Goal: Information Seeking & Learning: Learn about a topic

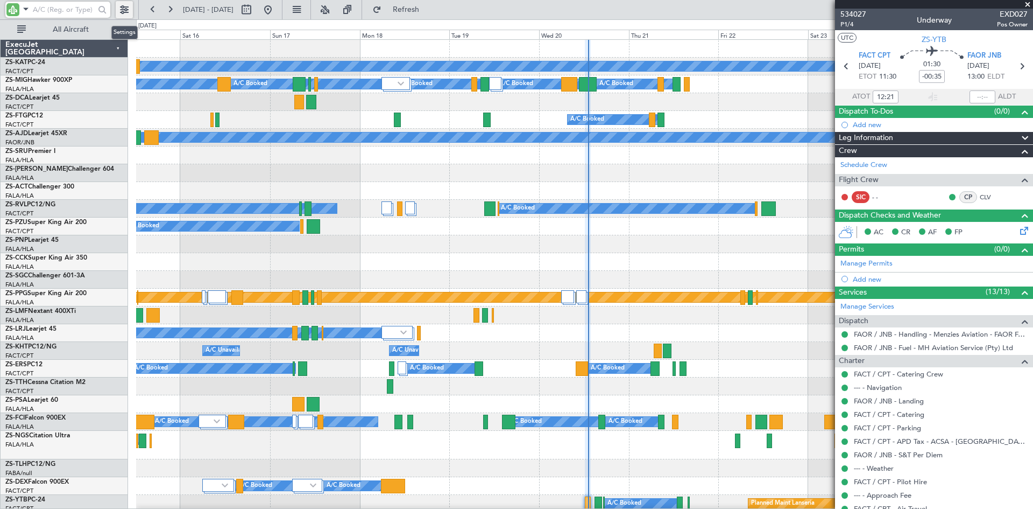
click at [126, 10] on button at bounding box center [124, 9] width 17 height 17
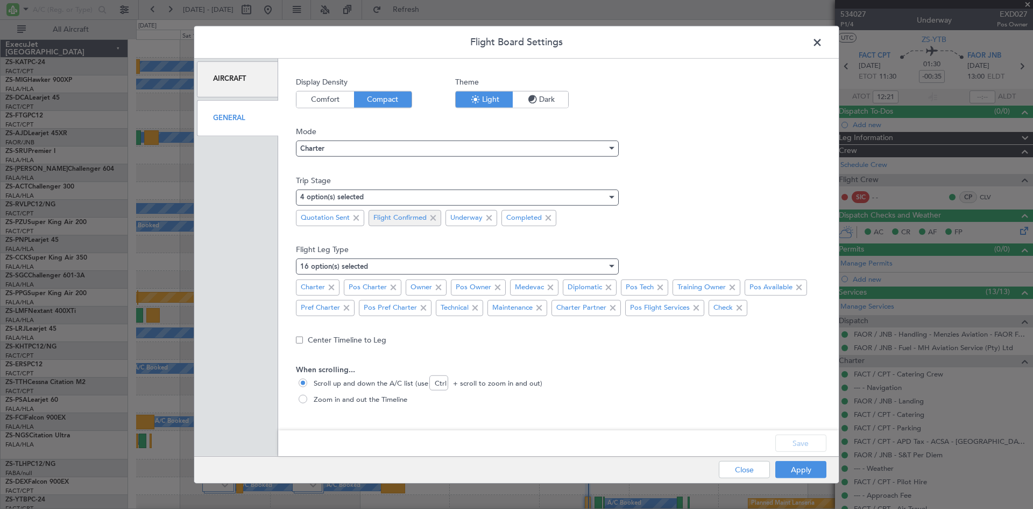
click at [356, 216] on span at bounding box center [356, 217] width 13 height 13
click at [806, 442] on button "Save" at bounding box center [800, 442] width 51 height 17
click at [800, 468] on button "Apply" at bounding box center [800, 469] width 51 height 17
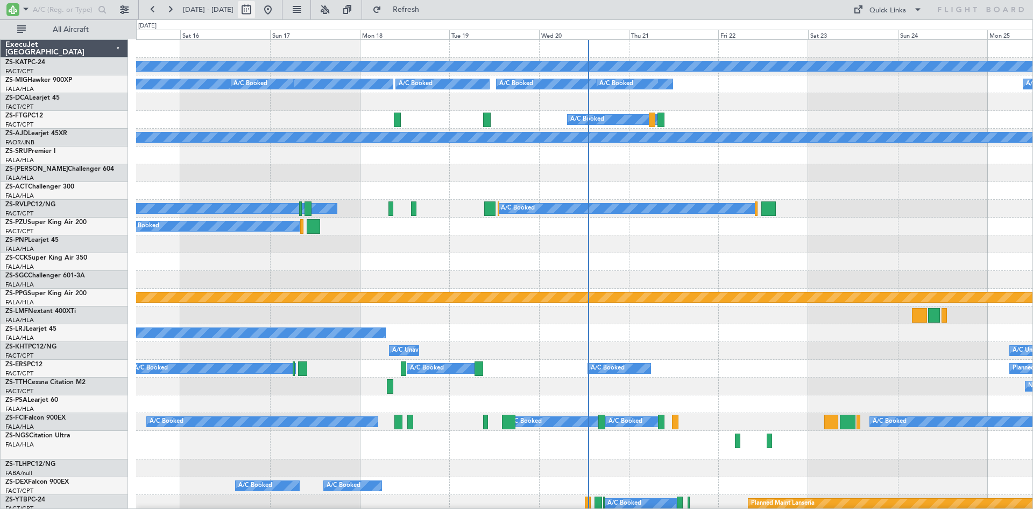
click at [255, 9] on button at bounding box center [246, 9] width 17 height 17
select select "8"
select select "2025"
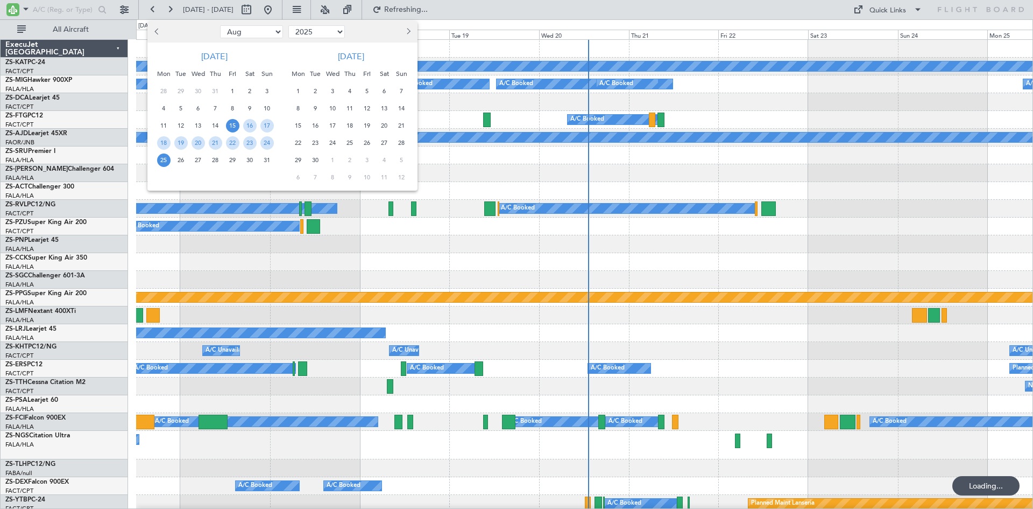
click at [387, 125] on span "20" at bounding box center [384, 125] width 13 height 13
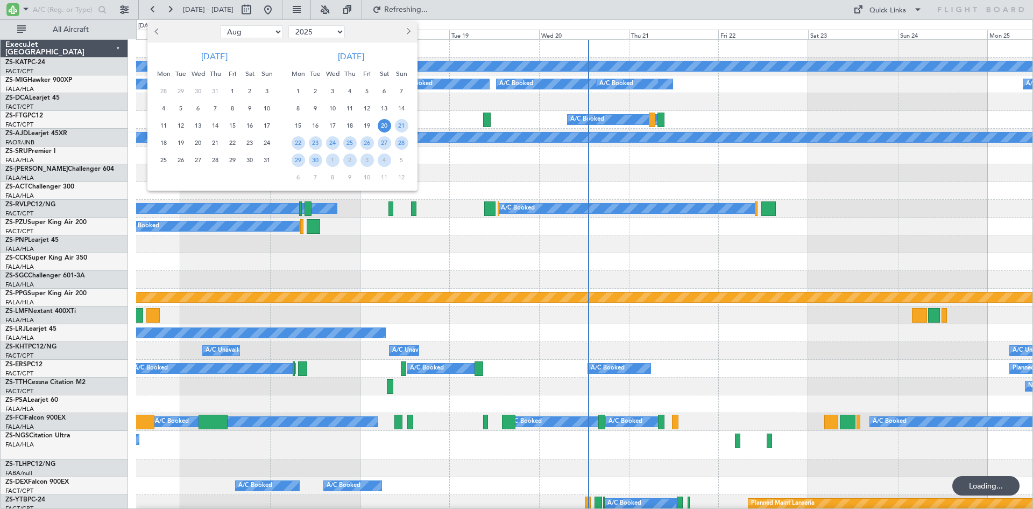
click at [385, 125] on span "20" at bounding box center [384, 125] width 13 height 13
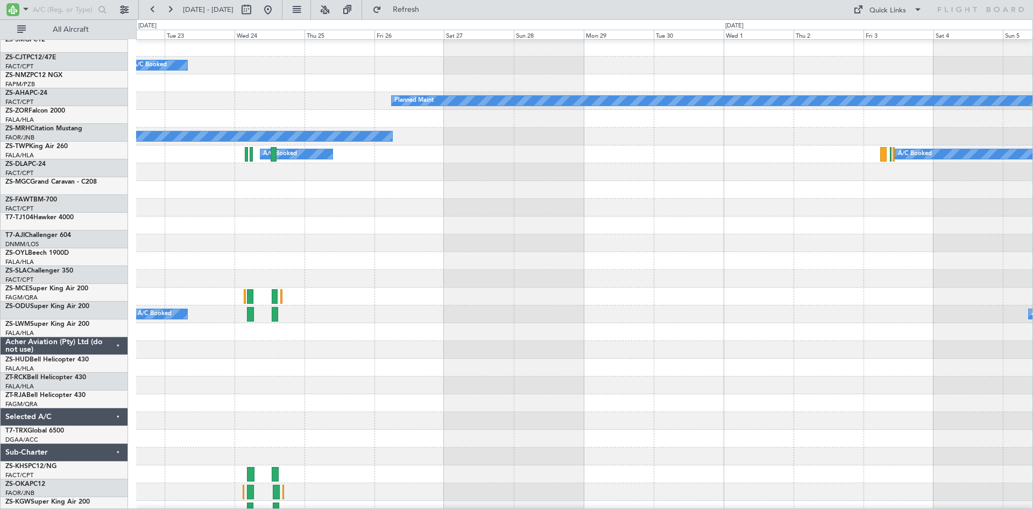
scroll to position [532, 0]
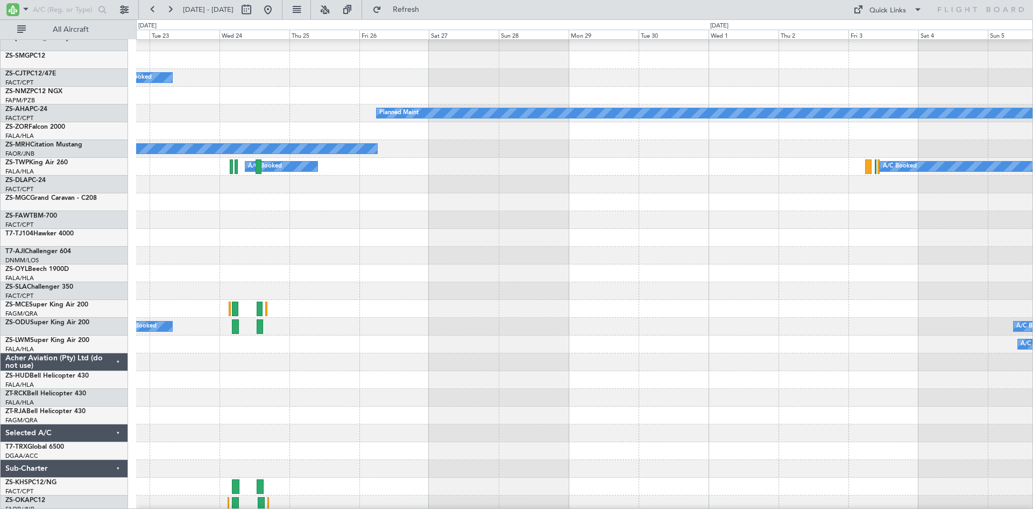
click at [373, 373] on div at bounding box center [584, 380] width 897 height 18
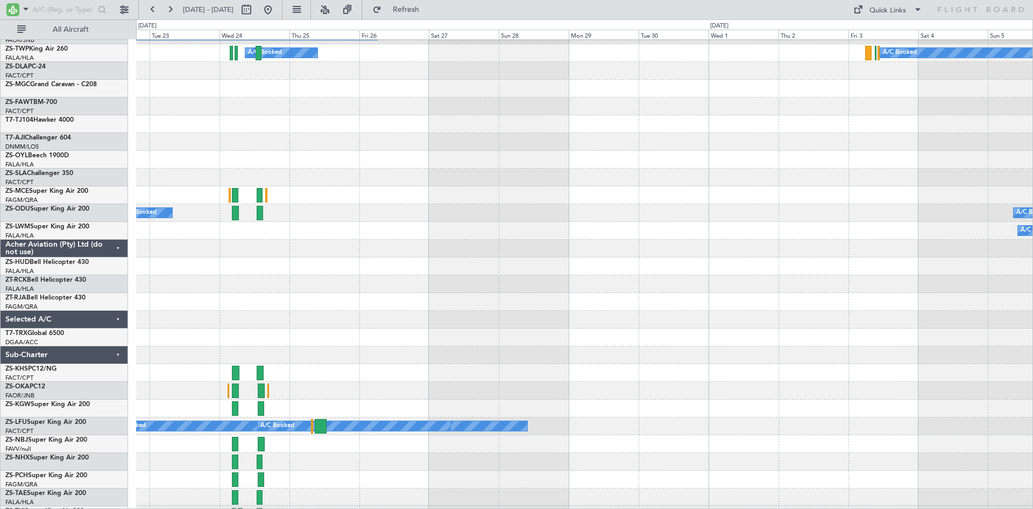
scroll to position [678, 0]
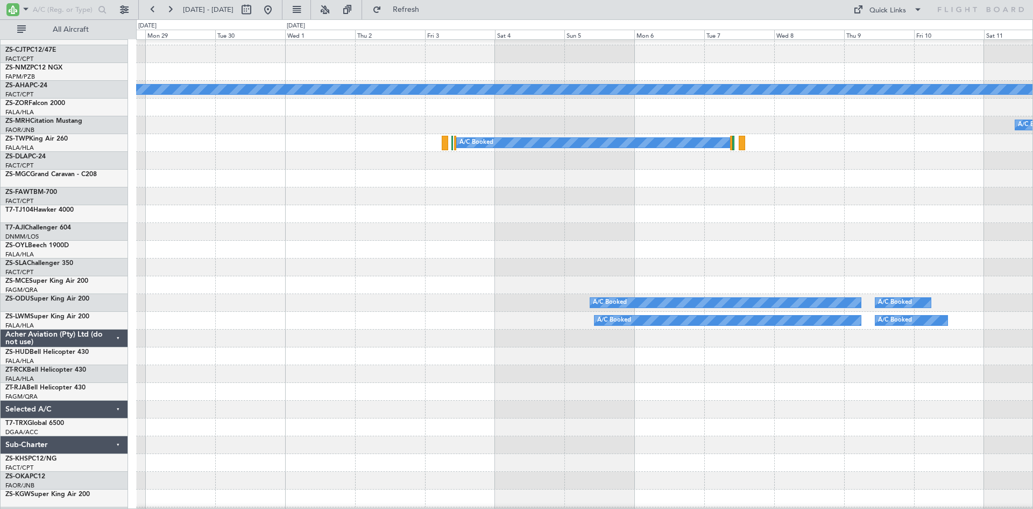
click at [367, 368] on div at bounding box center [584, 374] width 897 height 18
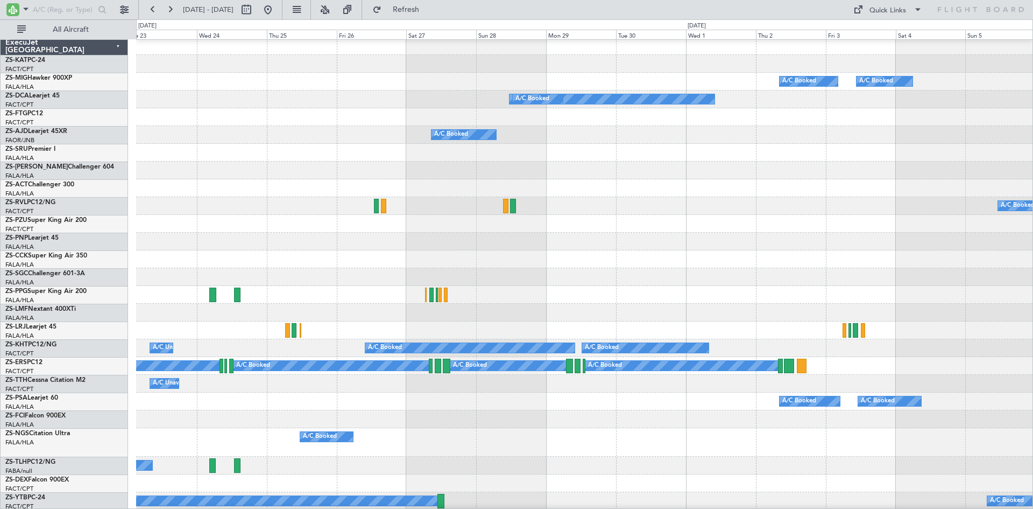
scroll to position [3, 0]
click at [844, 351] on div "A/C Booked A/C Booked A/C Unavailable" at bounding box center [584, 348] width 897 height 18
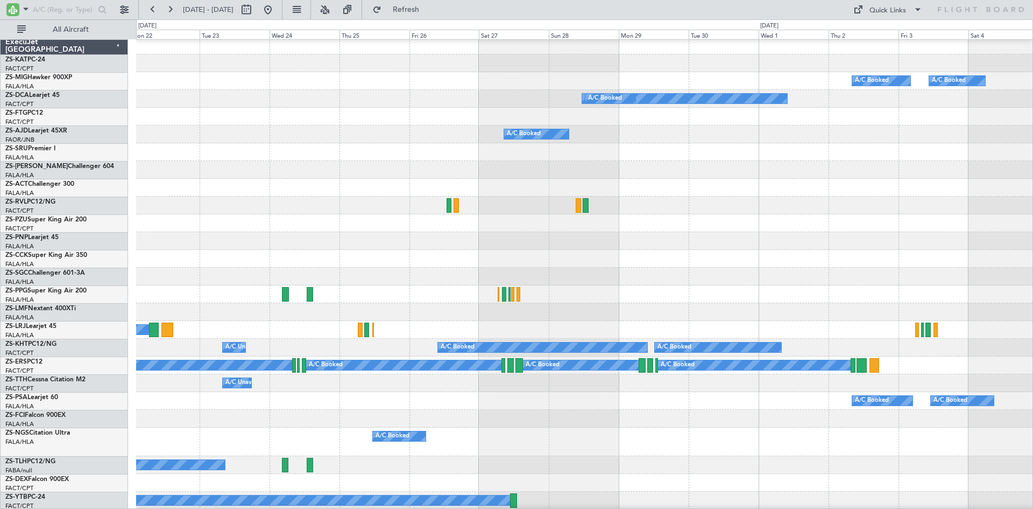
scroll to position [3, 0]
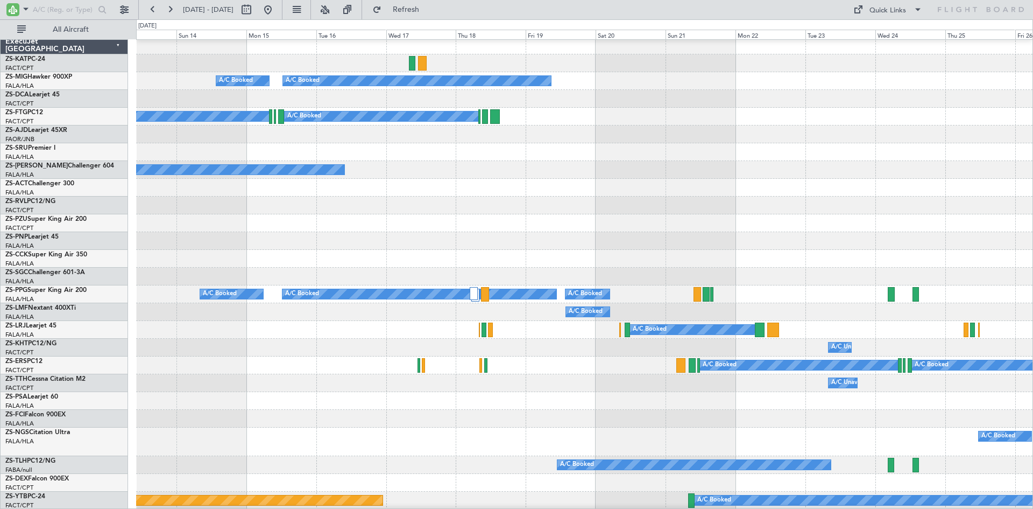
click at [941, 302] on div "A/C Booked A/C Booked A/C Booked" at bounding box center [584, 294] width 897 height 18
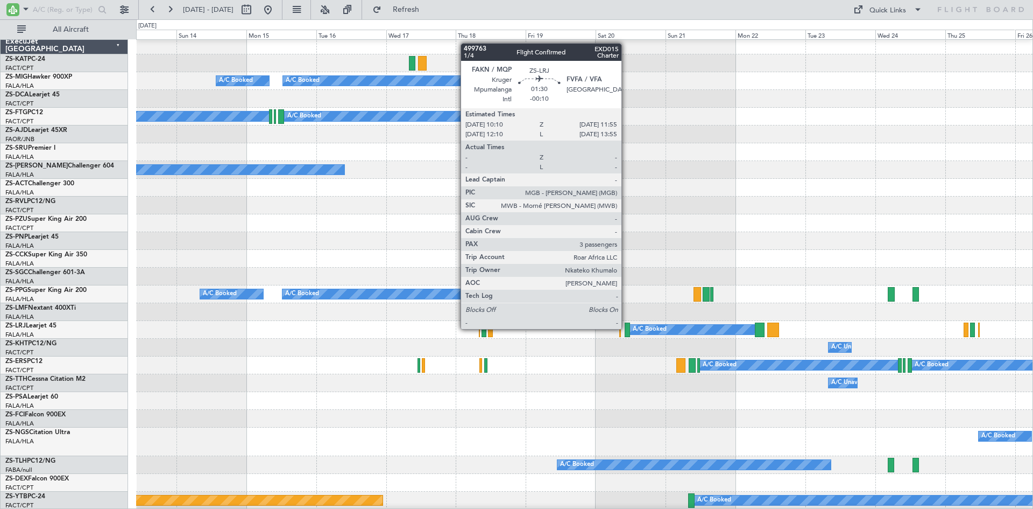
click at [626, 328] on div at bounding box center [627, 329] width 5 height 15
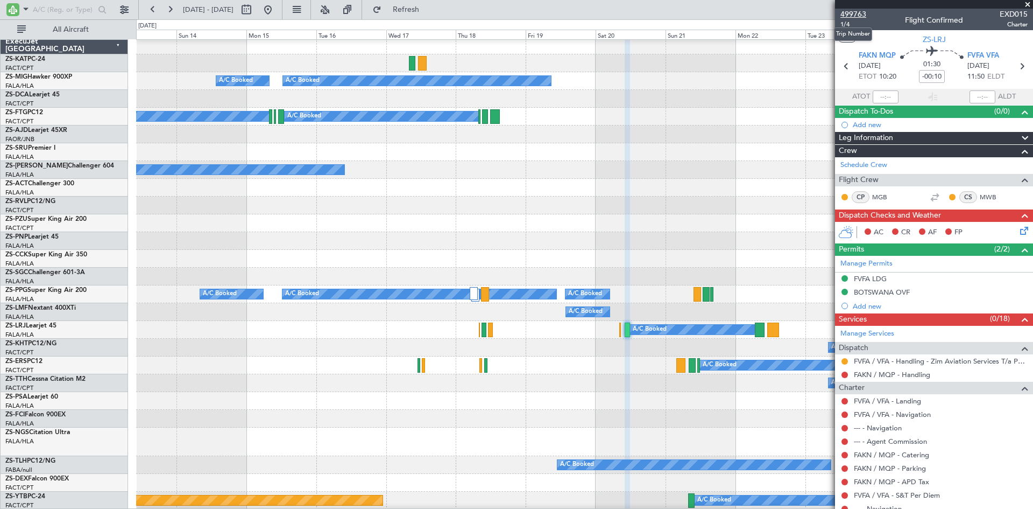
click at [855, 13] on span "499763" at bounding box center [854, 14] width 26 height 11
click at [67, 7] on input "text" at bounding box center [64, 10] width 62 height 16
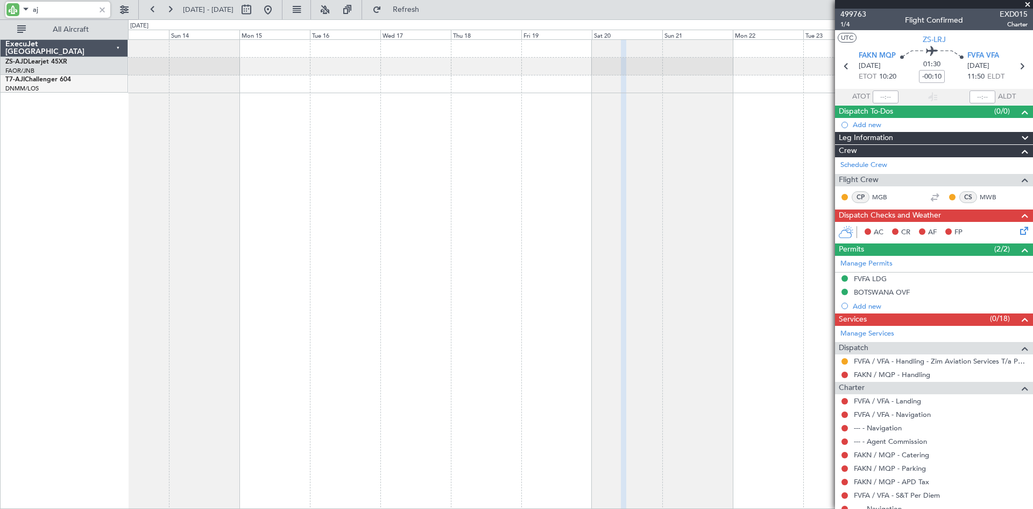
scroll to position [0, 0]
type input "a"
type input "kat"
click at [1027, 5] on span at bounding box center [1027, 5] width 11 height 10
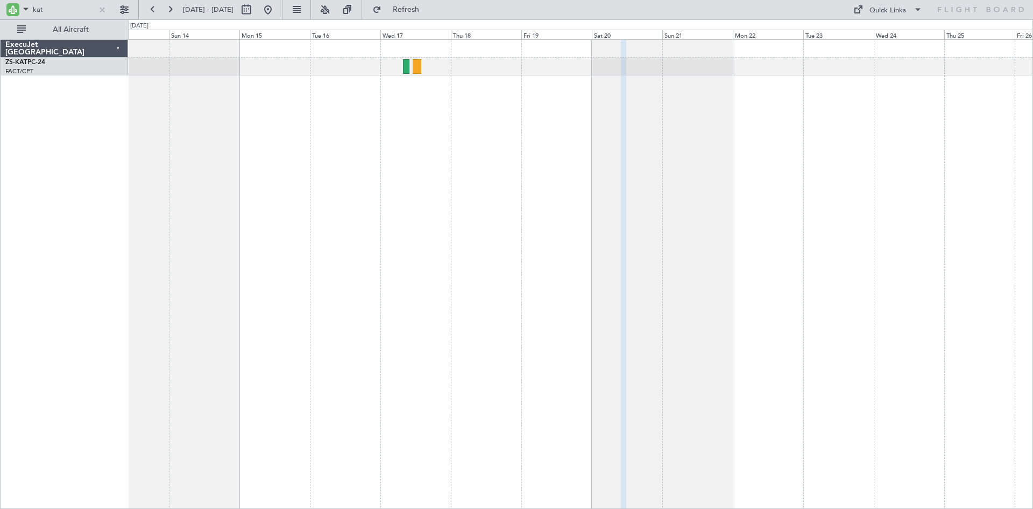
type input "0"
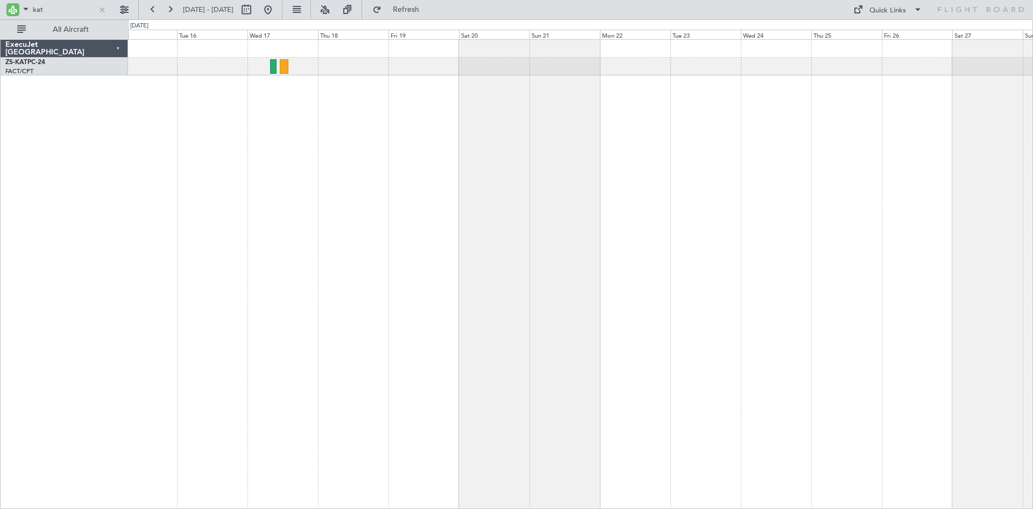
click at [361, 146] on div at bounding box center [580, 273] width 905 height 469
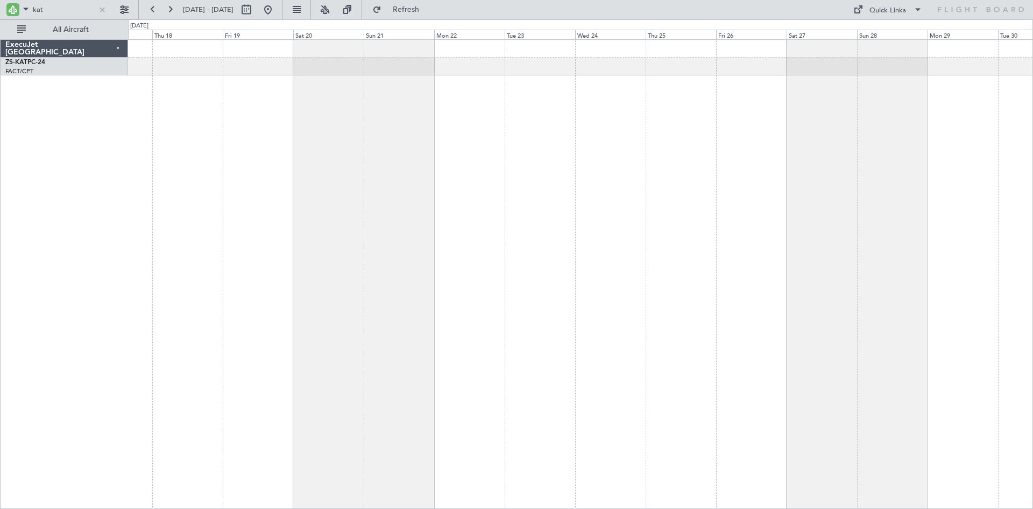
click at [617, 246] on div at bounding box center [580, 273] width 905 height 469
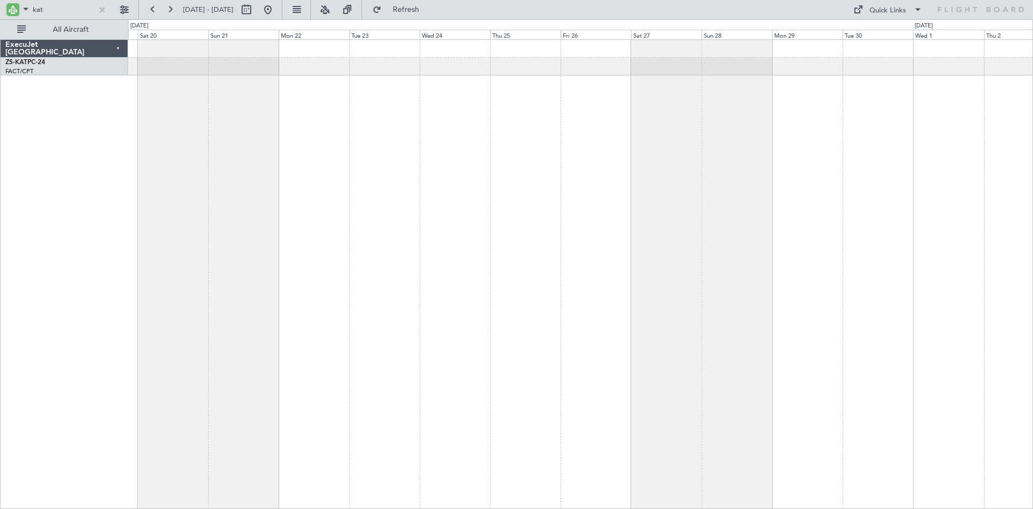
click at [754, 181] on div at bounding box center [580, 273] width 905 height 469
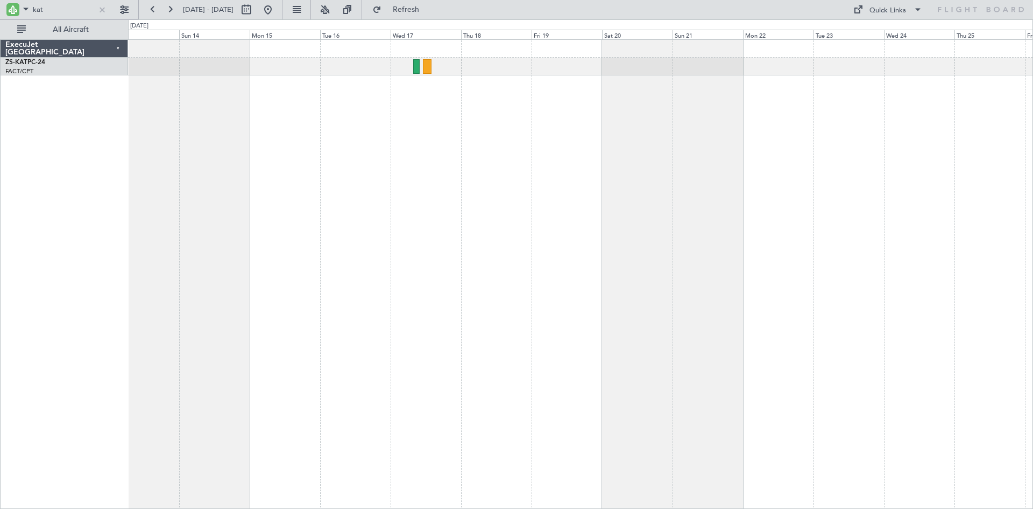
click at [777, 210] on div at bounding box center [580, 273] width 905 height 469
click at [70, 15] on input "kat" at bounding box center [64, 10] width 62 height 16
type input "k"
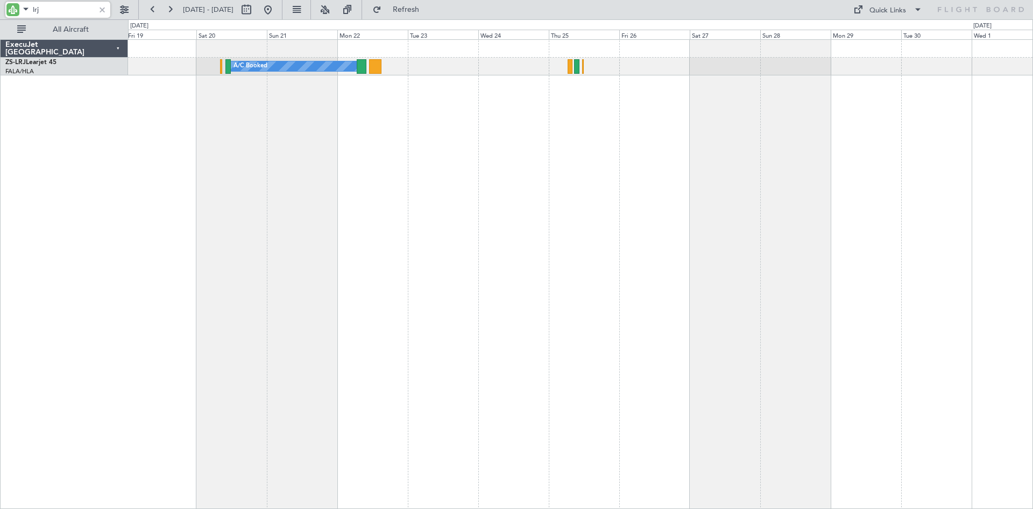
click at [356, 225] on div "A/C Booked" at bounding box center [580, 273] width 905 height 469
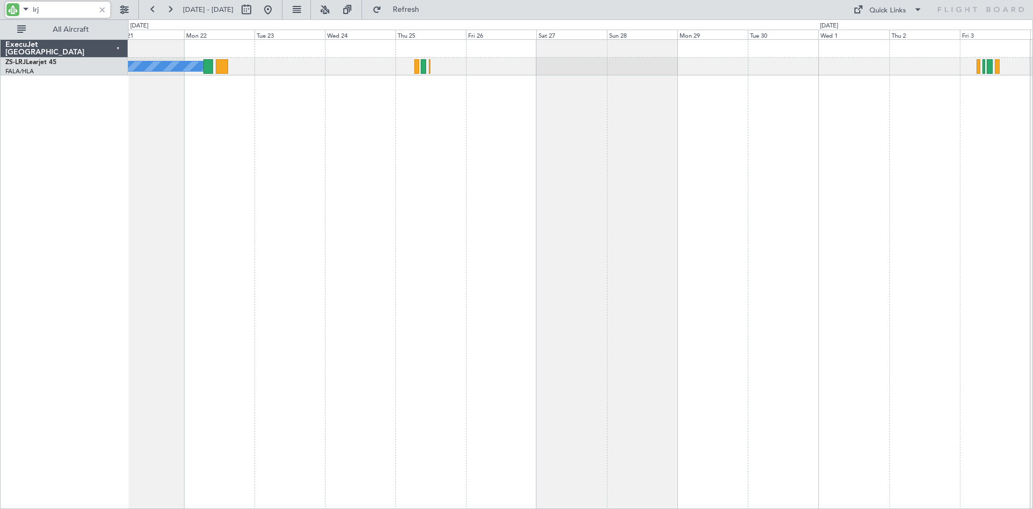
click at [595, 143] on div "A/C Booked" at bounding box center [580, 273] width 905 height 469
click at [277, 14] on button at bounding box center [267, 9] width 17 height 17
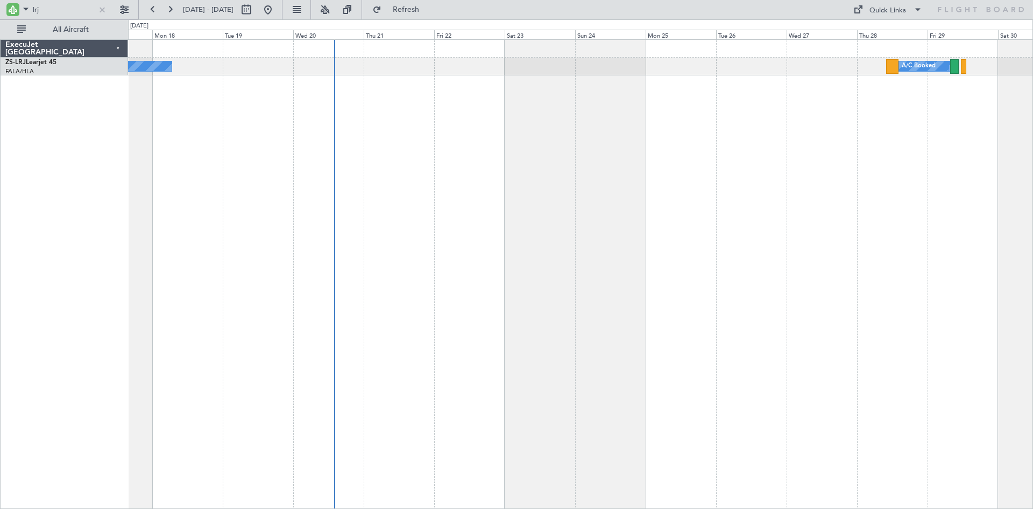
click at [390, 151] on div "A/C Booked A/C Booked A/C Booked" at bounding box center [580, 273] width 905 height 469
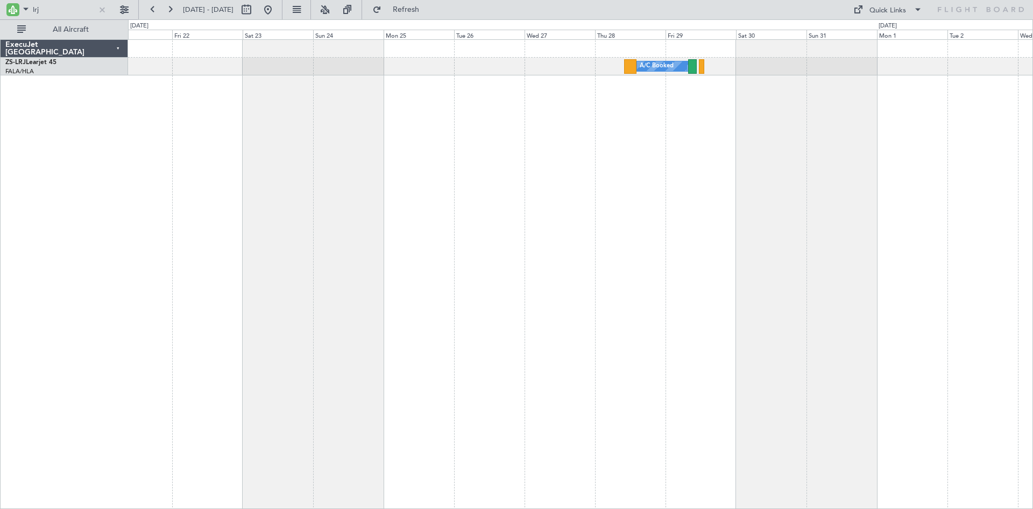
click at [491, 161] on div "A/C Booked A/C Booked A/C Booked A/C Booked" at bounding box center [580, 273] width 905 height 469
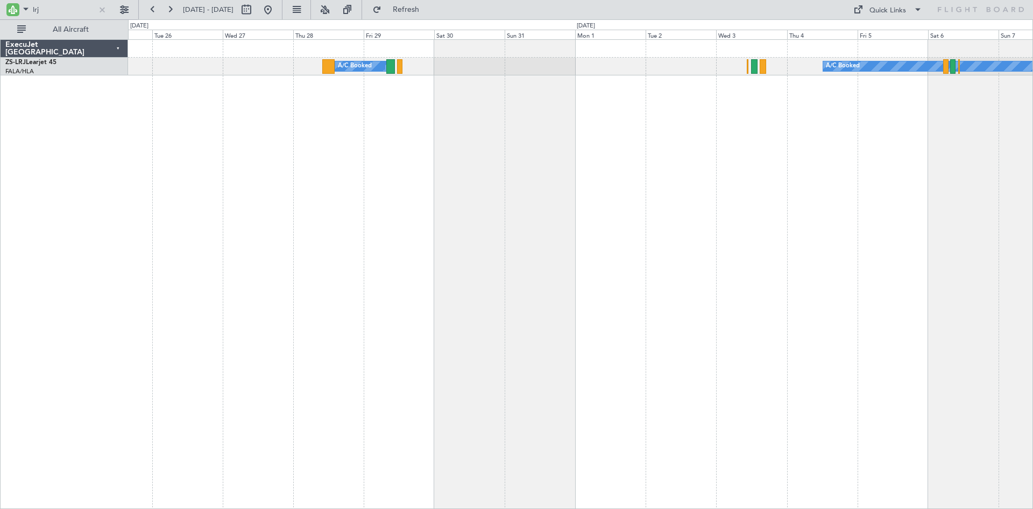
click at [753, 138] on div "A/C Booked A/C Booked A/C Booked" at bounding box center [580, 273] width 905 height 469
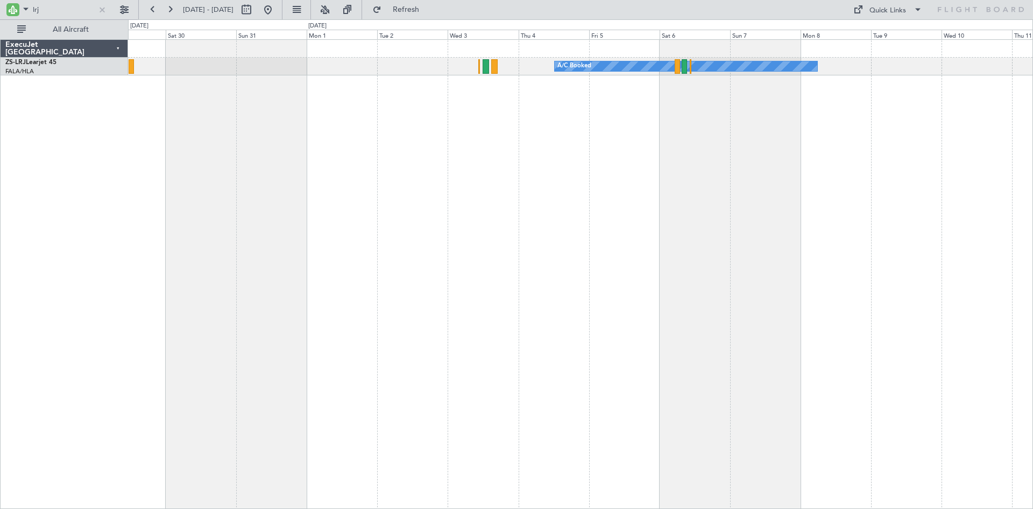
click at [623, 176] on div "A/C Booked A/C Booked A/C Booked" at bounding box center [580, 273] width 905 height 469
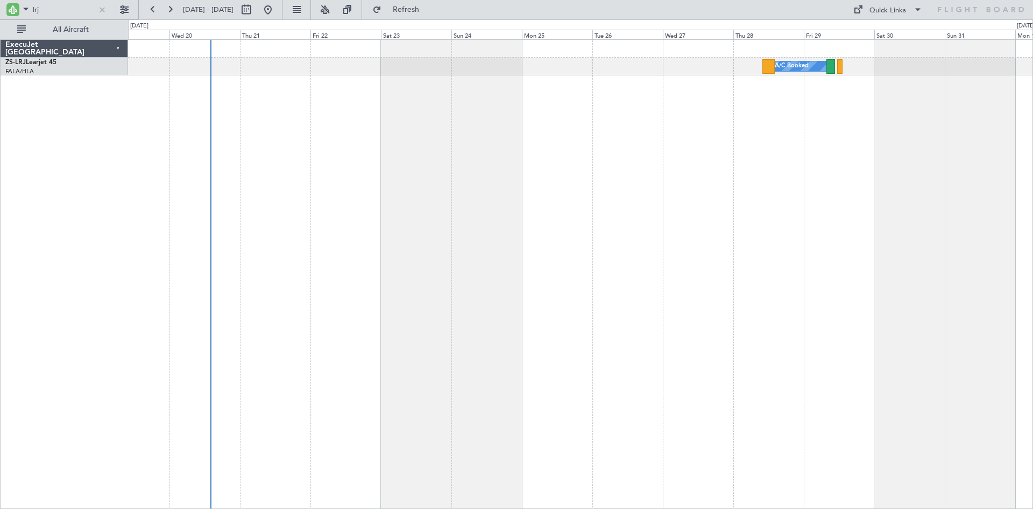
click at [1000, 177] on div "A/C Booked A/C Booked A/C Booked" at bounding box center [580, 273] width 905 height 469
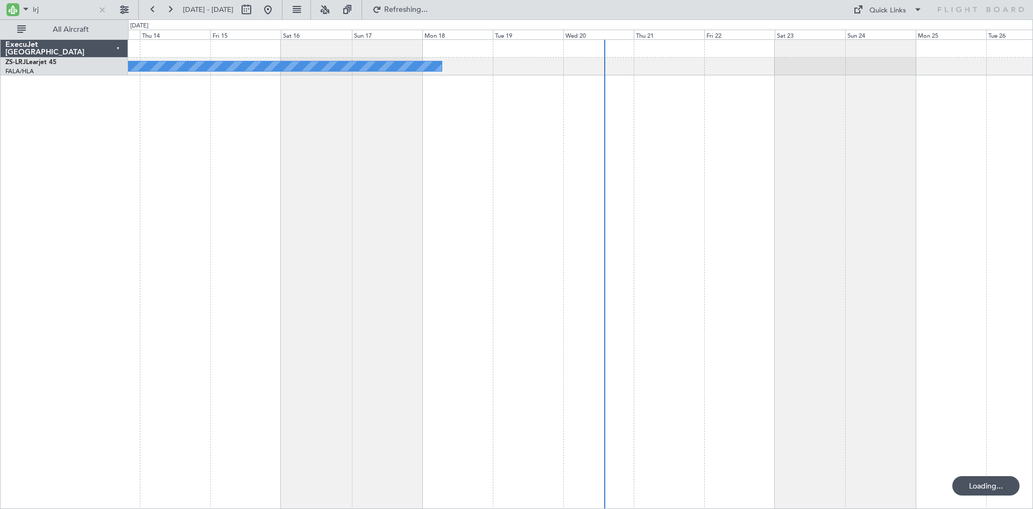
click at [859, 167] on div "A/C Booked A/C Booked A/C Booked" at bounding box center [580, 273] width 905 height 469
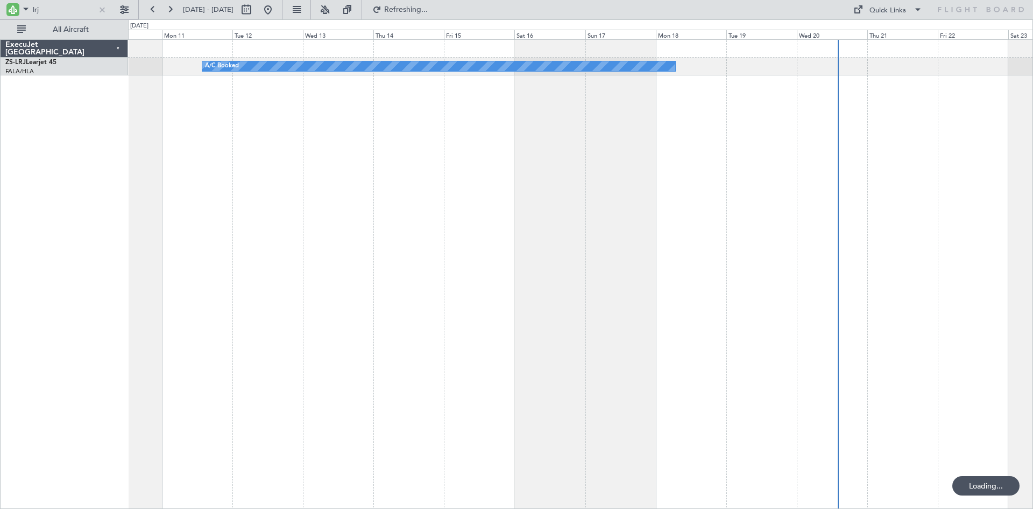
click at [781, 160] on div "A/C Booked" at bounding box center [580, 273] width 905 height 469
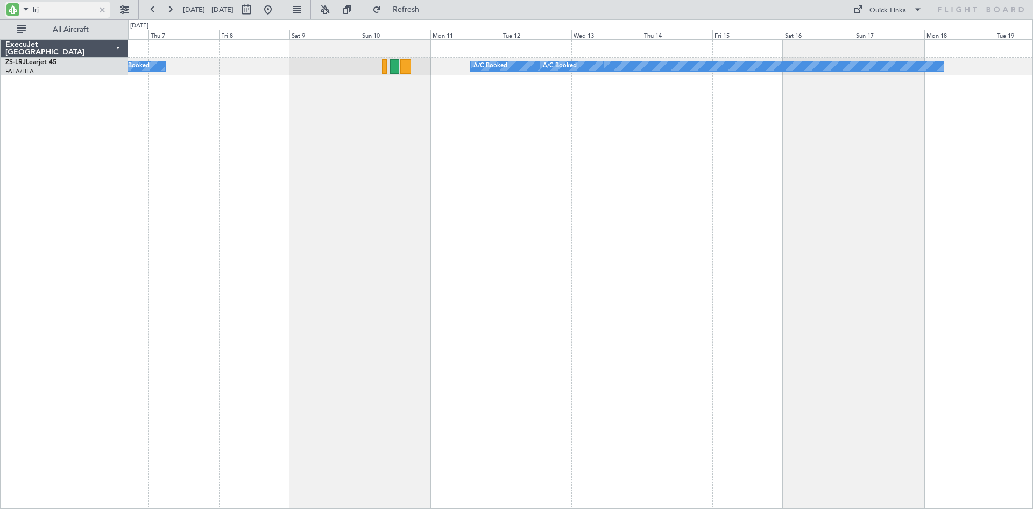
click at [62, 5] on input "lrj" at bounding box center [64, 10] width 62 height 16
type input "l"
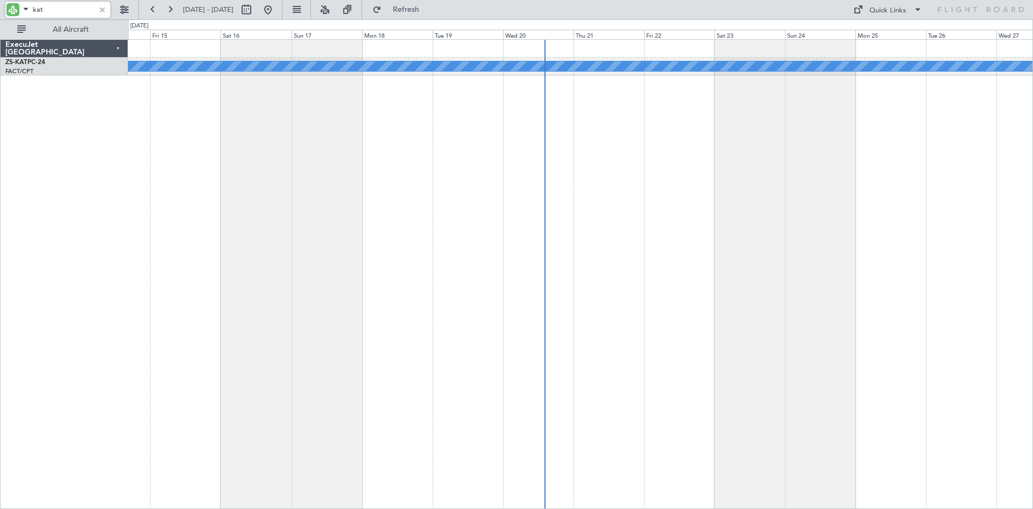
click at [120, 172] on div "A/C Unavailable ExecuJet [GEOGRAPHIC_DATA] ZS-KAT PC-24 FACT/CPT [GEOGRAPHIC_DA…" at bounding box center [516, 263] width 1033 height 489
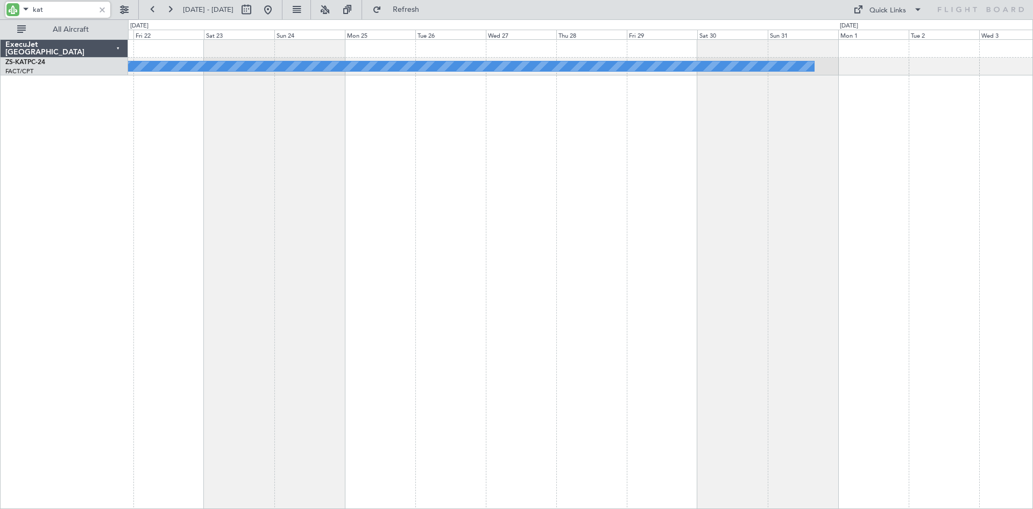
click at [274, 188] on div "A/C Unavailable" at bounding box center [580, 273] width 905 height 469
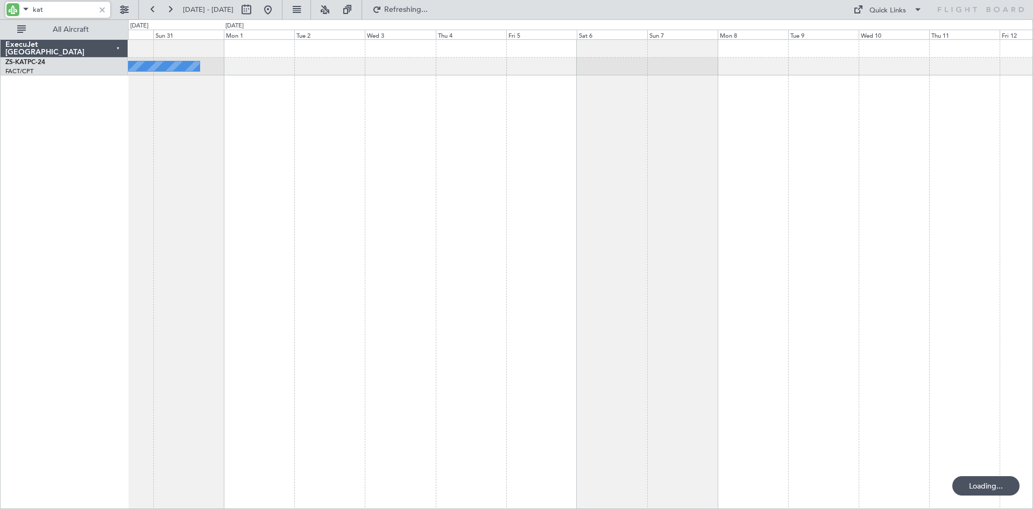
click at [320, 219] on div "A/C Unavailable" at bounding box center [580, 273] width 905 height 469
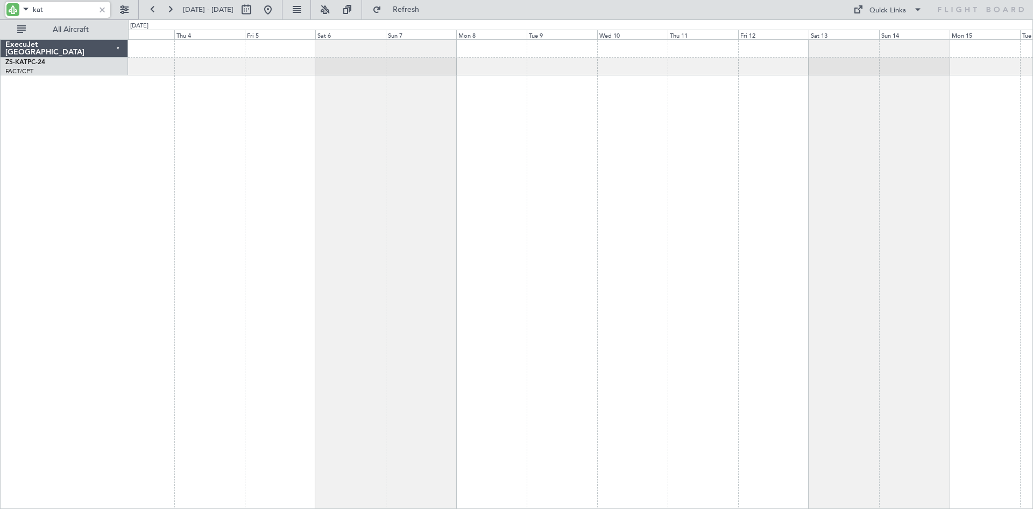
click at [421, 214] on div "A/C Unavailable" at bounding box center [580, 273] width 905 height 469
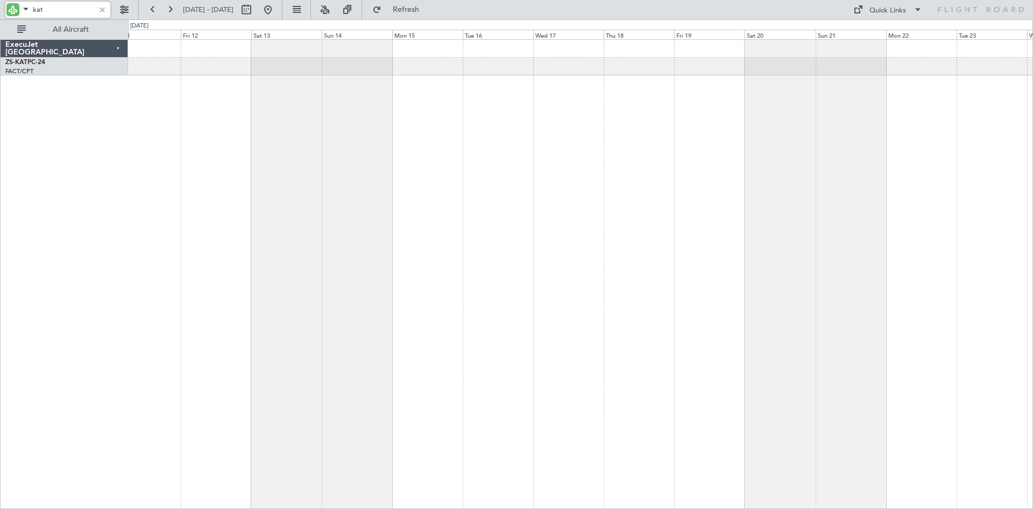
click at [620, 200] on div at bounding box center [580, 273] width 905 height 469
type input "kat"
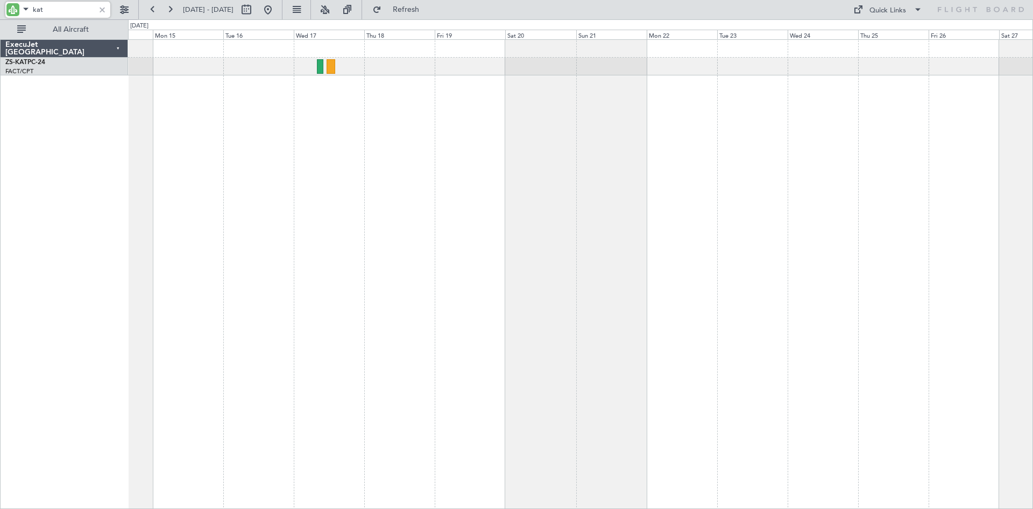
click at [385, 228] on div at bounding box center [580, 273] width 905 height 469
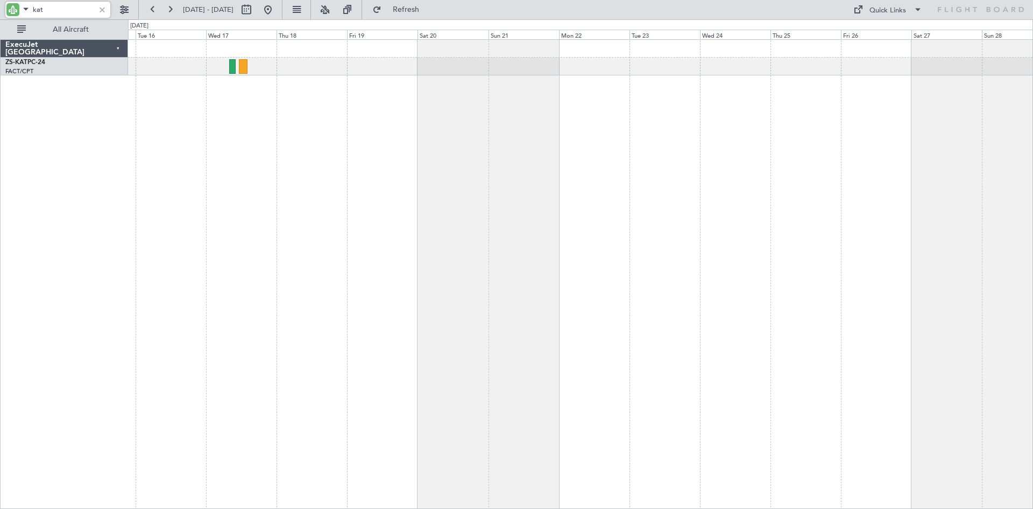
click at [317, 198] on div at bounding box center [580, 273] width 905 height 469
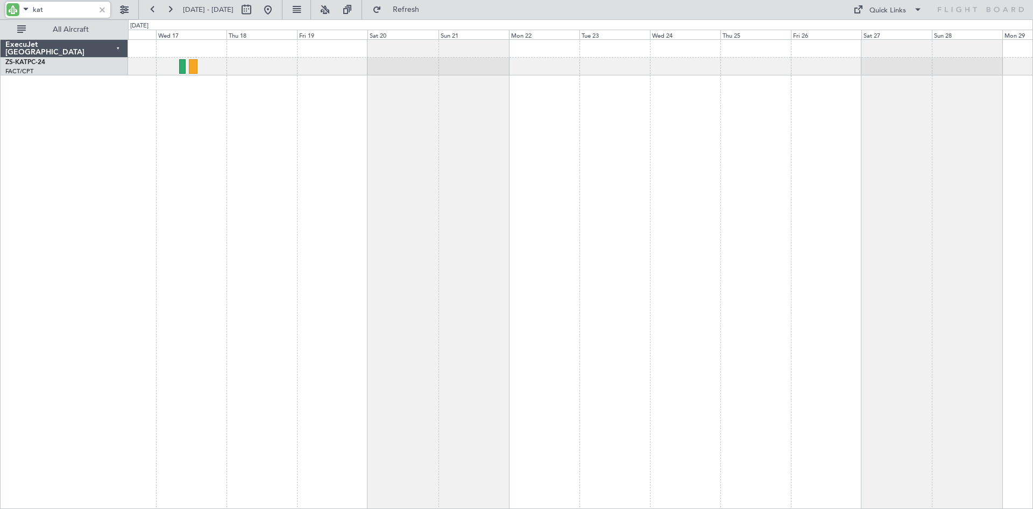
click at [834, 185] on div at bounding box center [580, 273] width 905 height 469
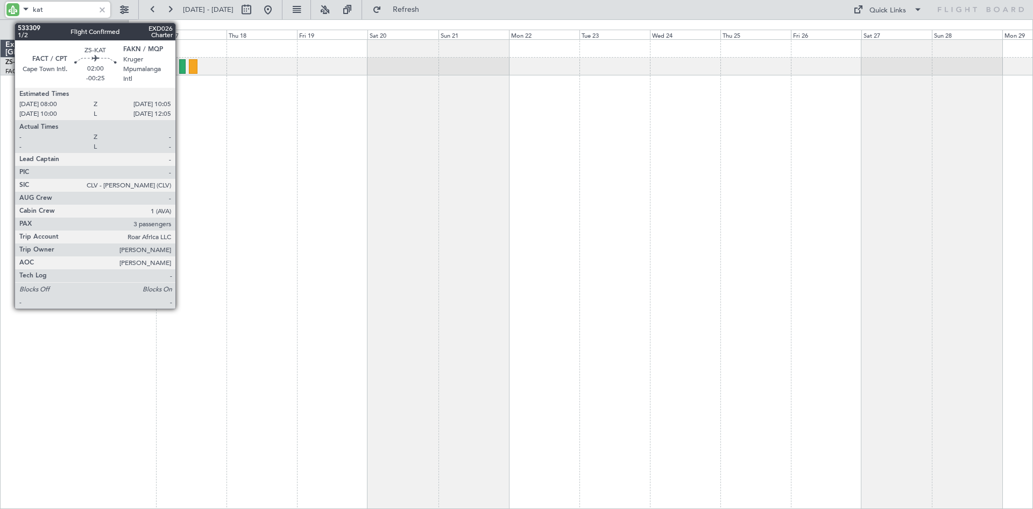
click at [180, 68] on div at bounding box center [182, 66] width 6 height 15
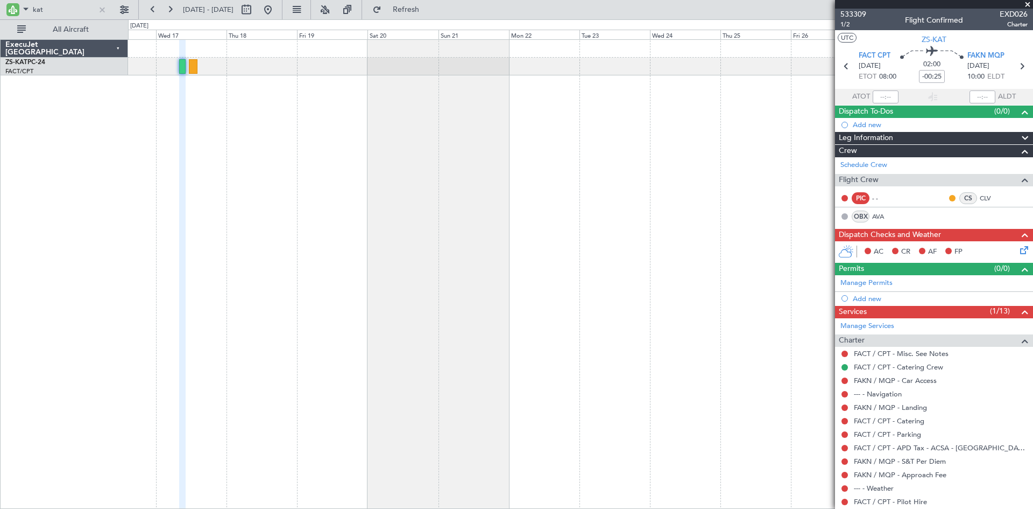
click at [1029, 4] on span at bounding box center [1027, 5] width 11 height 10
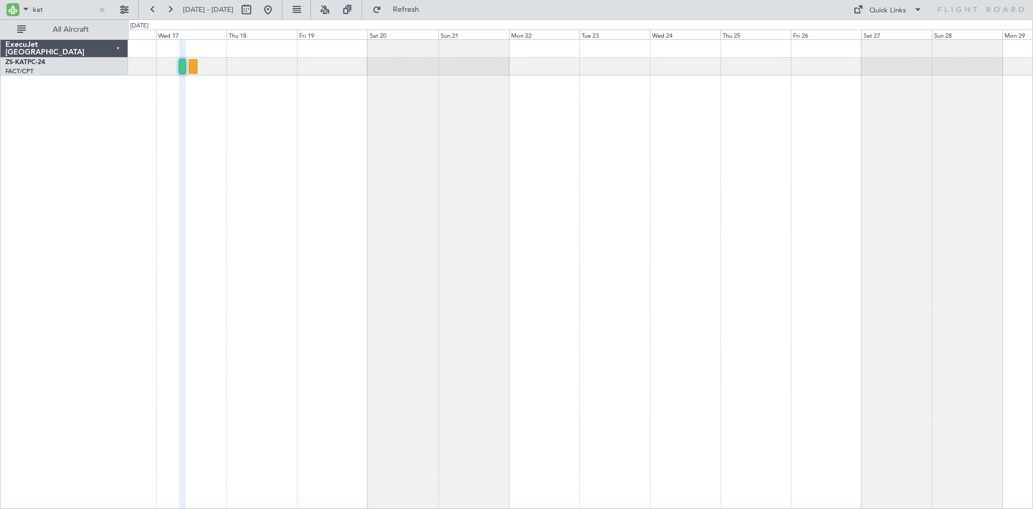
type input "0"
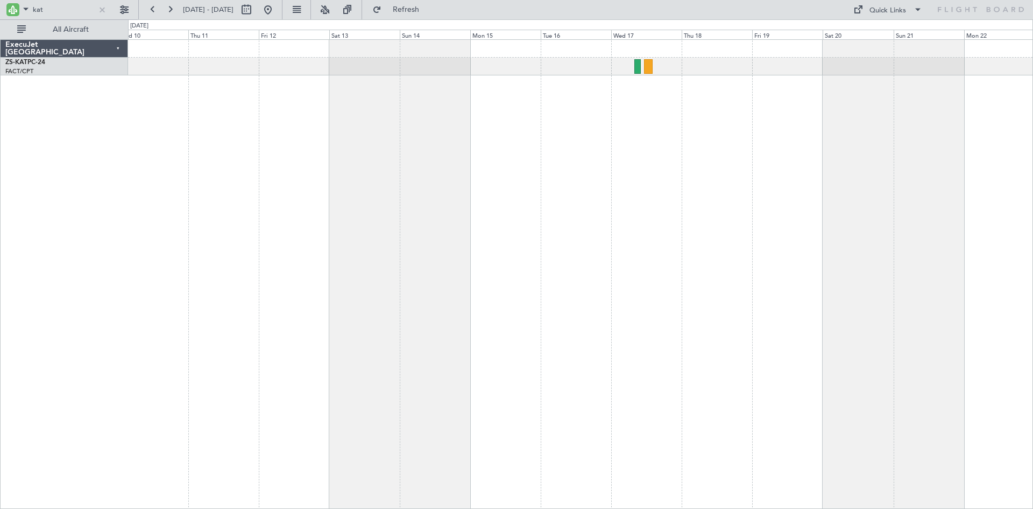
click at [671, 193] on div at bounding box center [580, 273] width 905 height 469
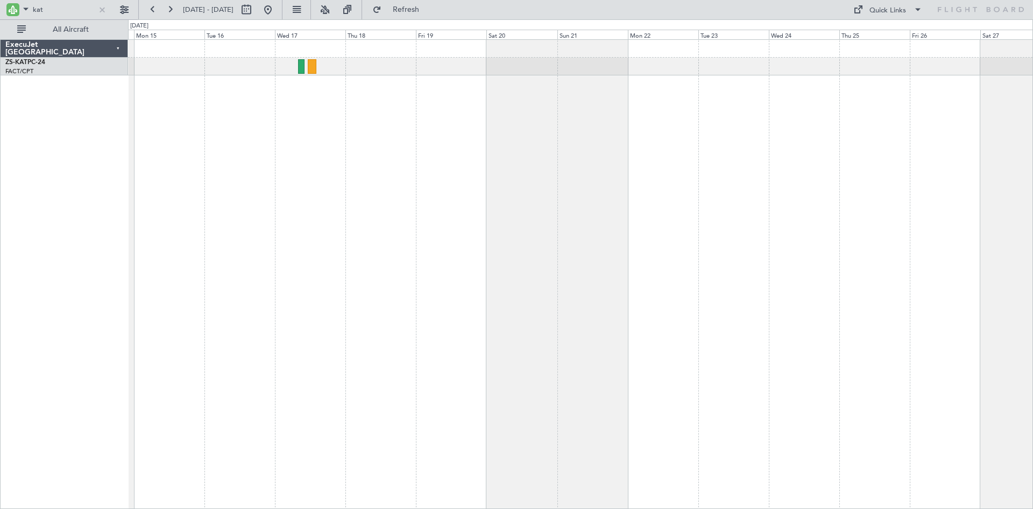
click at [308, 168] on div at bounding box center [580, 273] width 905 height 469
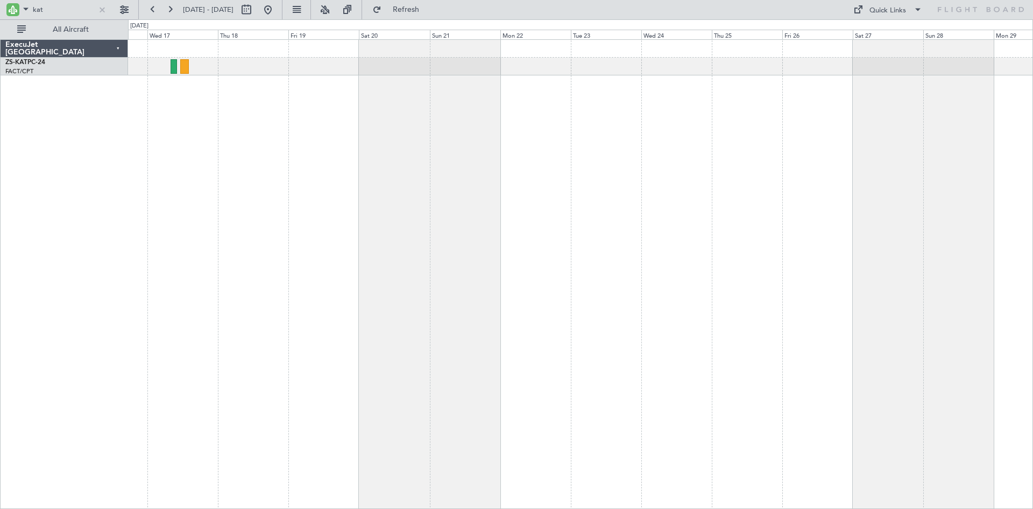
click at [595, 216] on div at bounding box center [580, 273] width 905 height 469
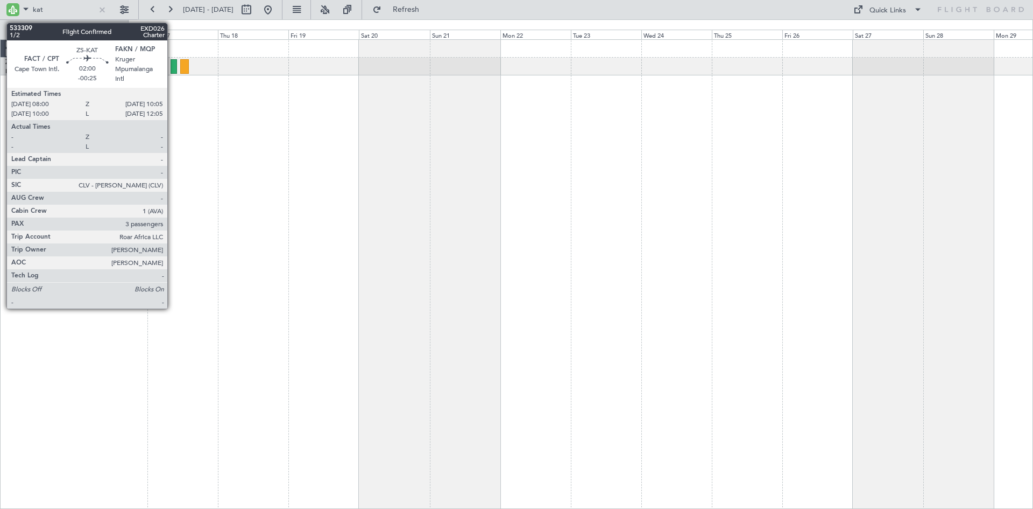
click at [172, 63] on div at bounding box center [174, 66] width 6 height 15
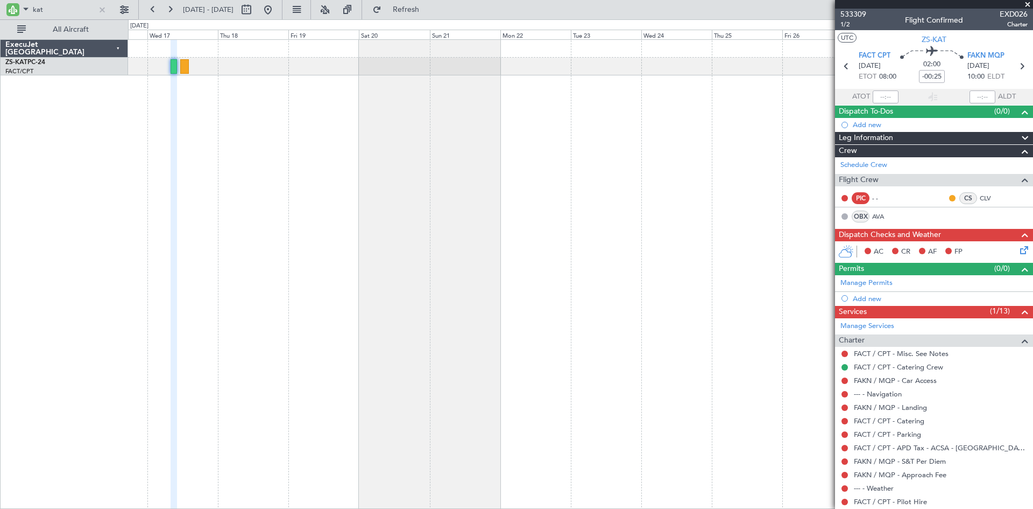
click at [285, 142] on div at bounding box center [580, 273] width 905 height 469
click at [1031, 4] on span at bounding box center [1027, 5] width 11 height 10
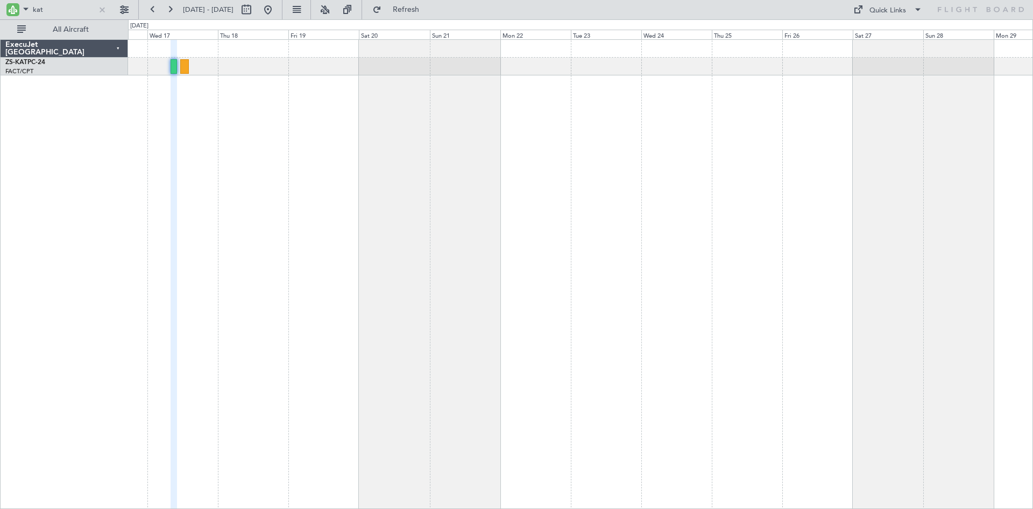
type input "0"
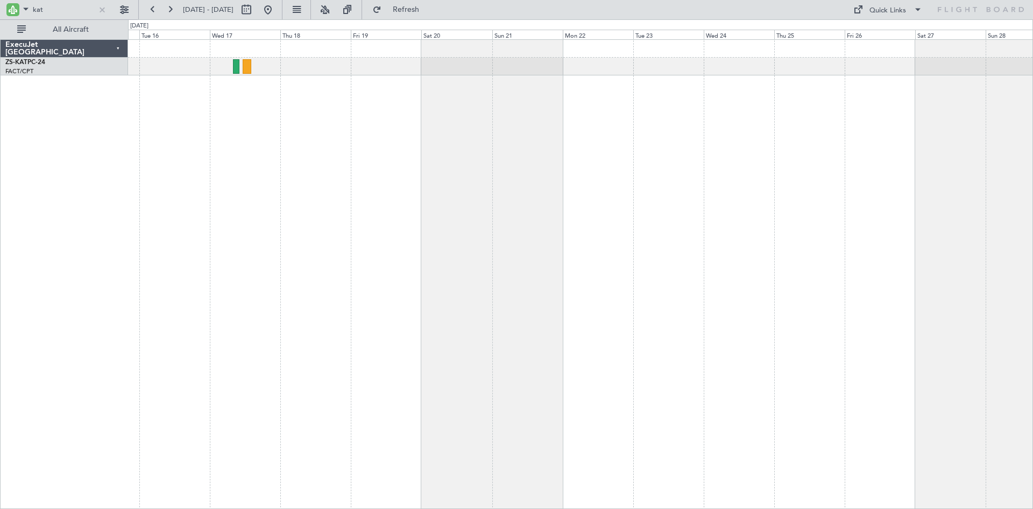
click at [260, 107] on div at bounding box center [580, 273] width 905 height 469
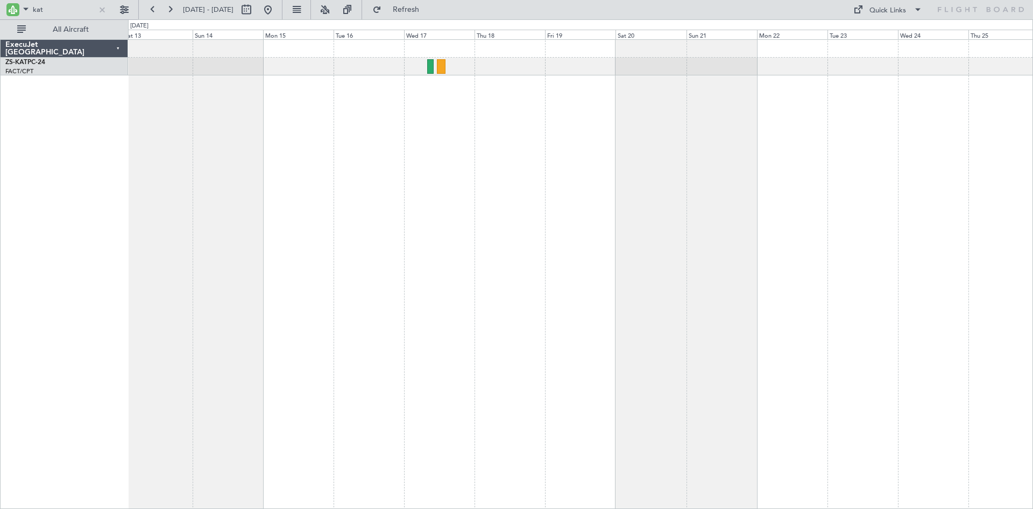
click at [445, 176] on div at bounding box center [580, 273] width 905 height 469
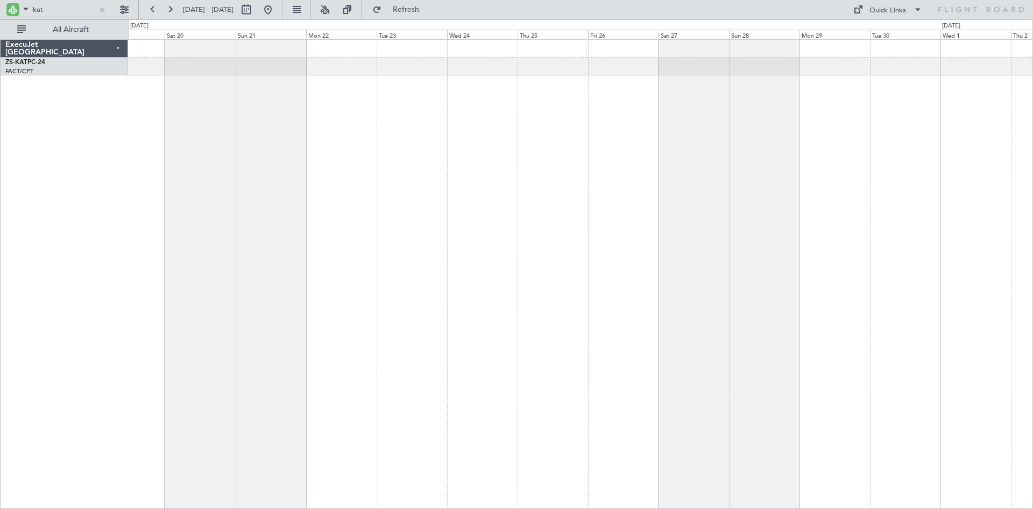
click at [251, 214] on div at bounding box center [580, 273] width 905 height 469
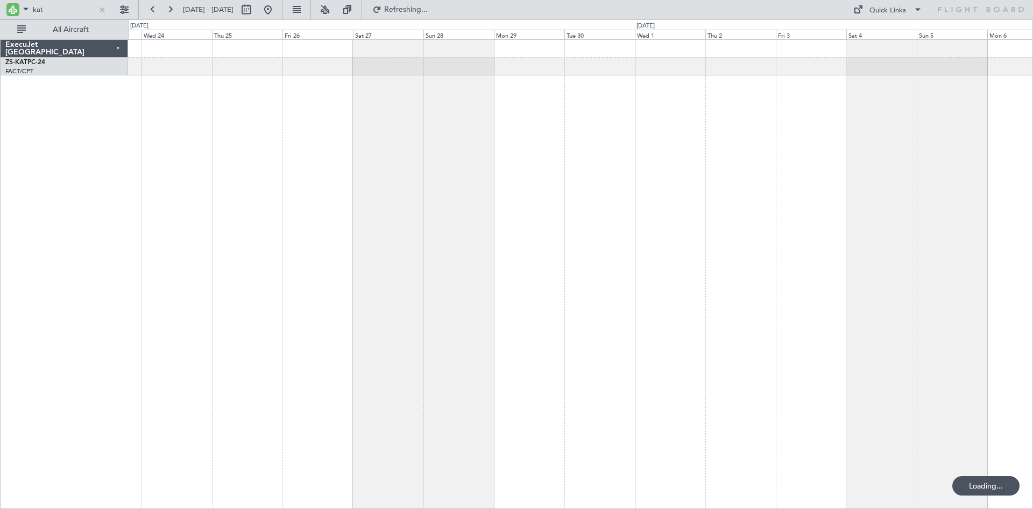
click at [588, 205] on div at bounding box center [580, 273] width 905 height 469
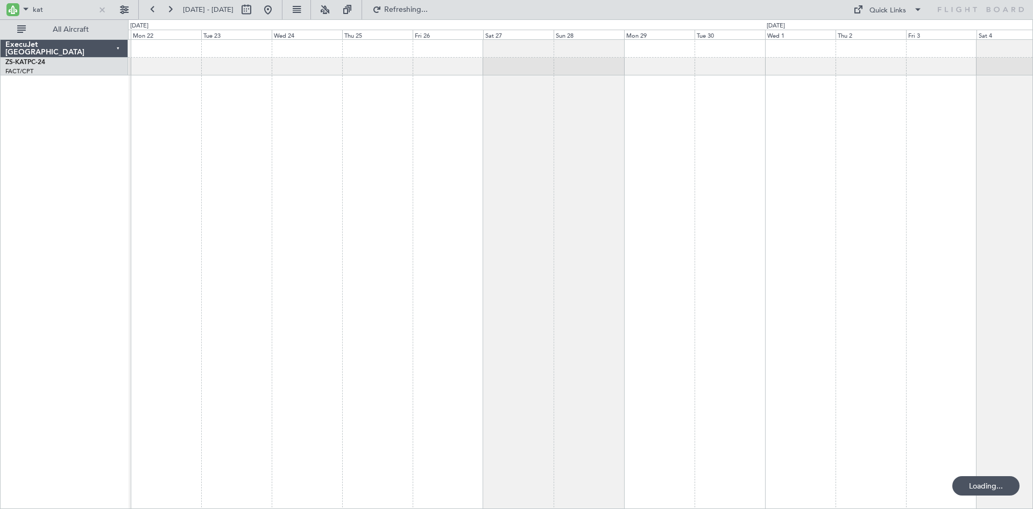
click at [632, 126] on div at bounding box center [580, 273] width 905 height 469
click at [764, 157] on div at bounding box center [580, 273] width 905 height 469
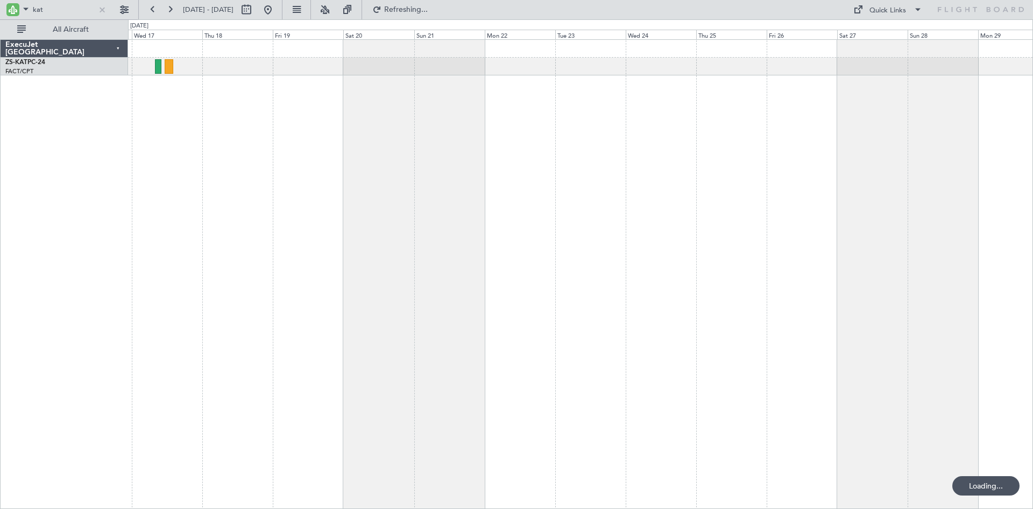
click at [556, 147] on div at bounding box center [580, 273] width 905 height 469
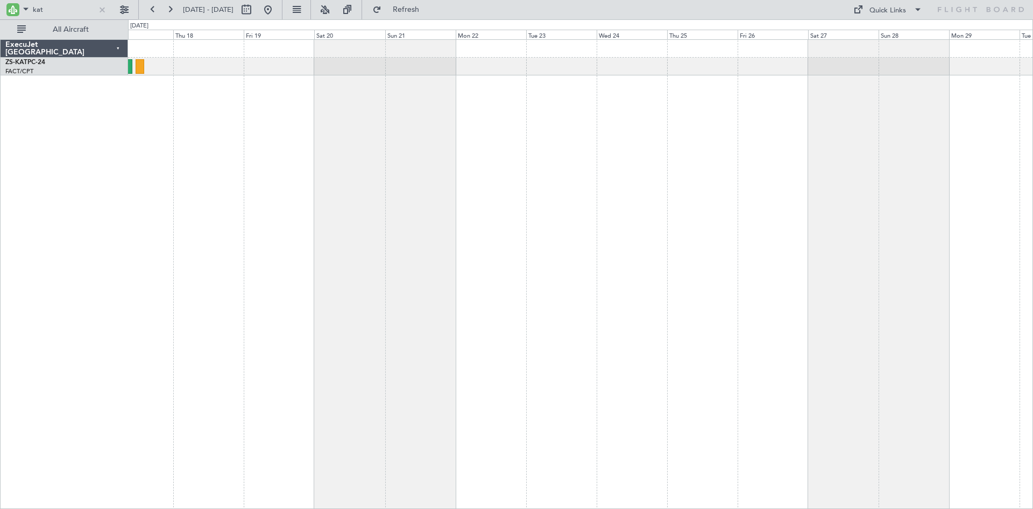
click at [72, 128] on div "ExecuJet [GEOGRAPHIC_DATA] ZS-KAT PC-24 FACT/CPT [GEOGRAPHIC_DATA] Intl. 0 0 We…" at bounding box center [516, 263] width 1033 height 489
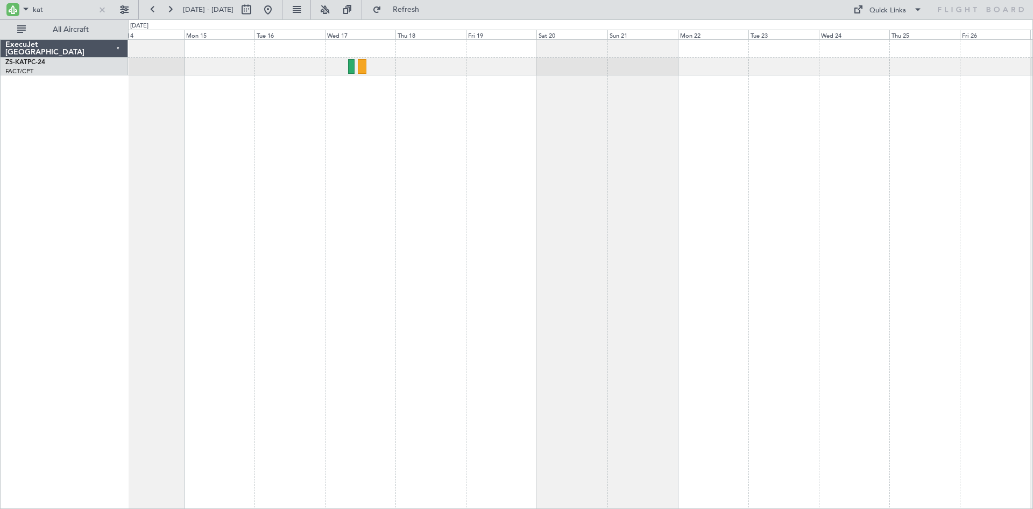
click at [767, 153] on div at bounding box center [580, 273] width 905 height 469
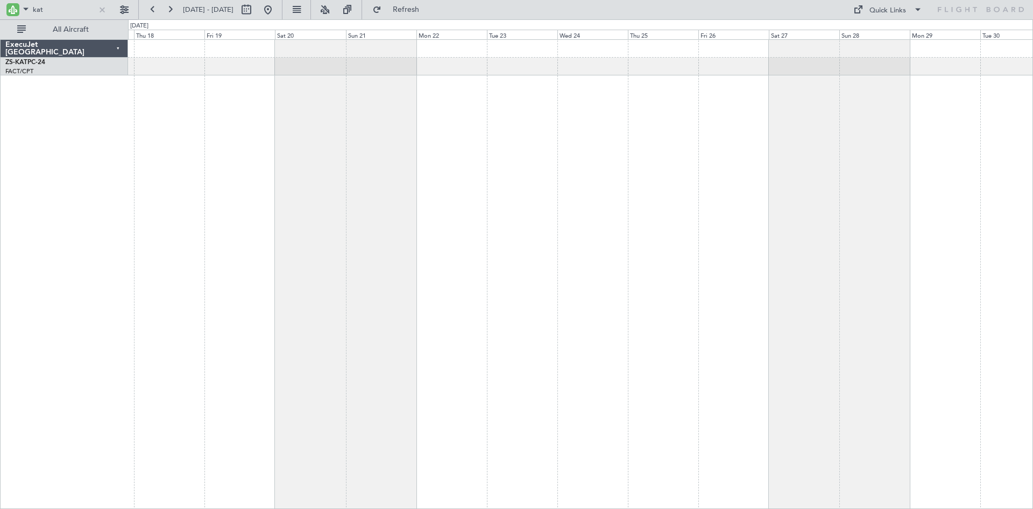
click at [295, 135] on div at bounding box center [580, 273] width 905 height 469
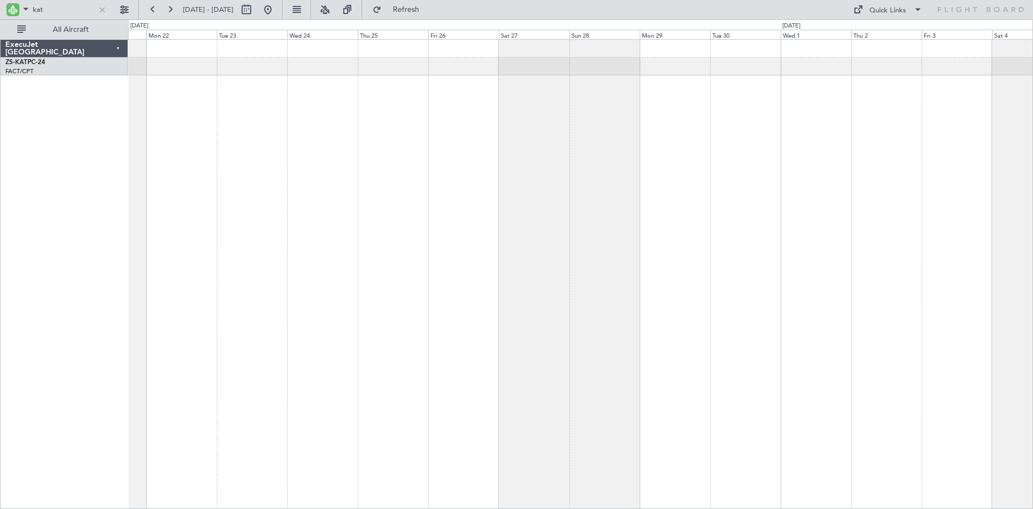
click at [518, 159] on div at bounding box center [580, 273] width 905 height 469
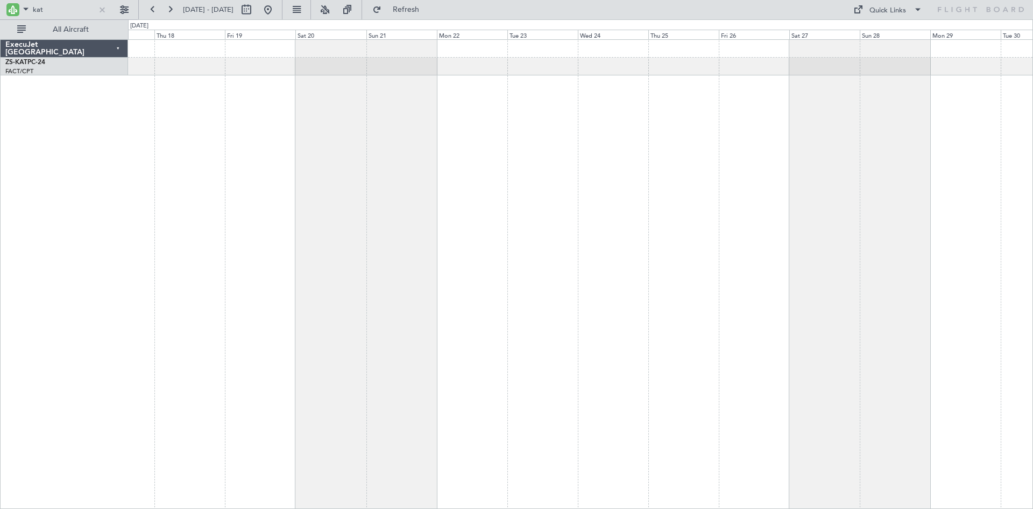
click at [689, 161] on div at bounding box center [580, 273] width 905 height 469
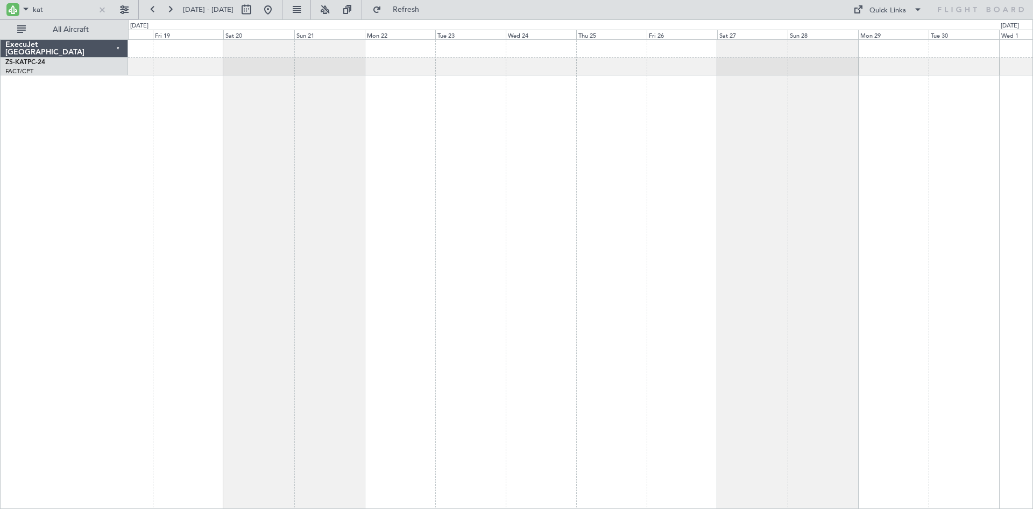
click at [712, 84] on div at bounding box center [580, 273] width 905 height 469
